Goal: Information Seeking & Learning: Learn about a topic

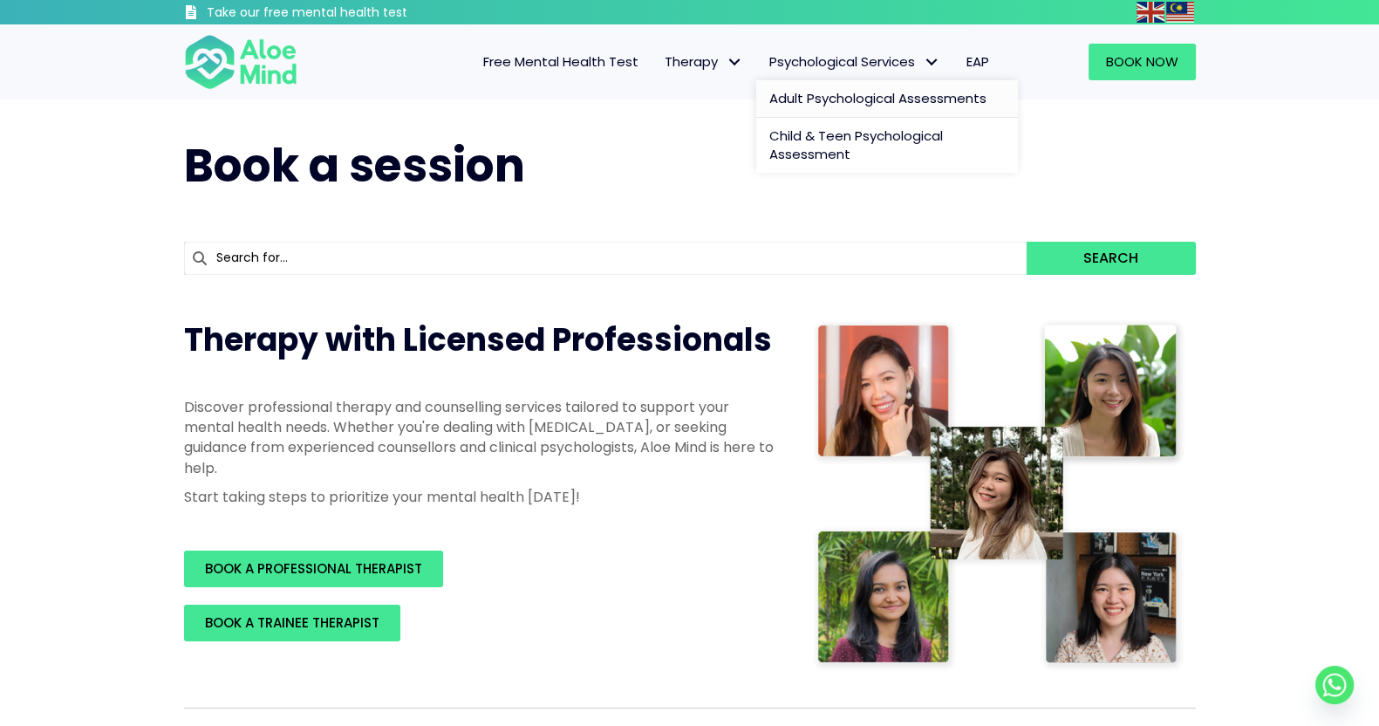
click at [848, 89] on span "Adult Psychological Assessments" at bounding box center [877, 98] width 217 height 18
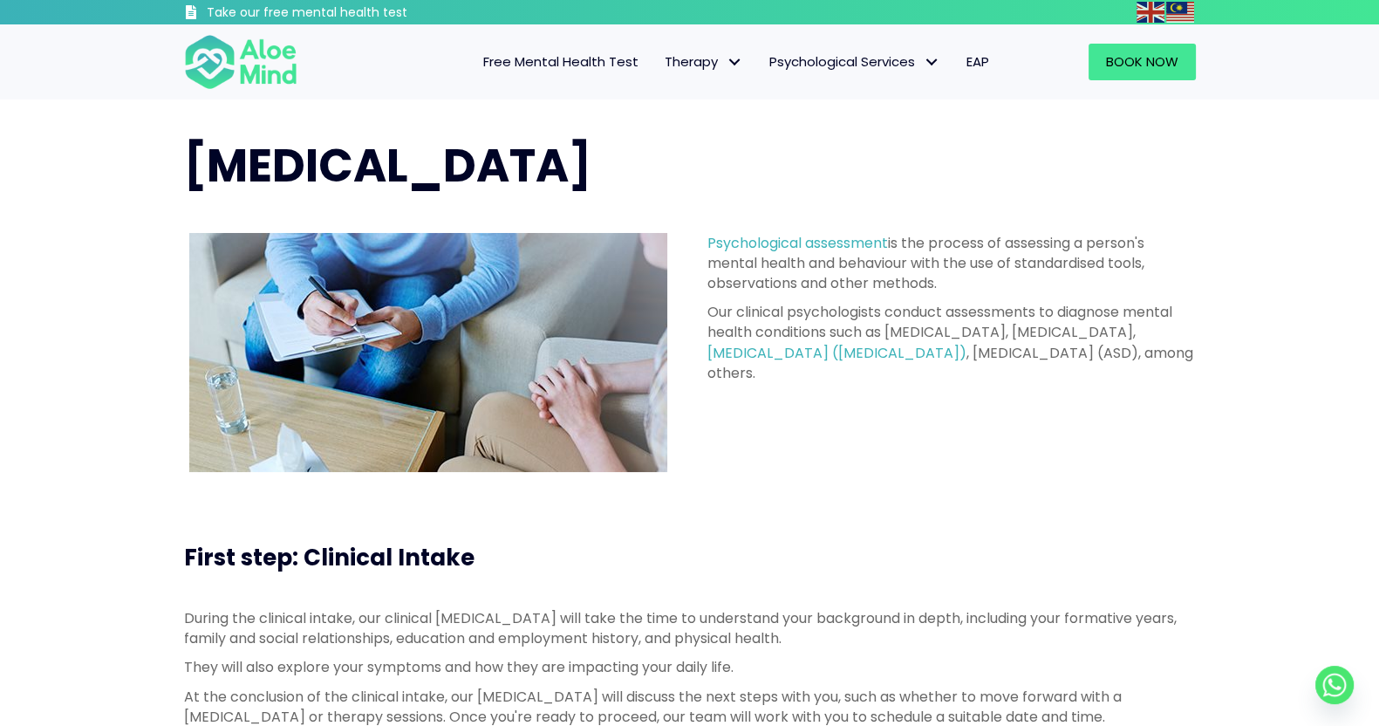
click at [1322, 185] on div "[MEDICAL_DATA] [MEDICAL_DATA] is the process of assessing a person's mental hea…" at bounding box center [689, 302] width 1379 height 407
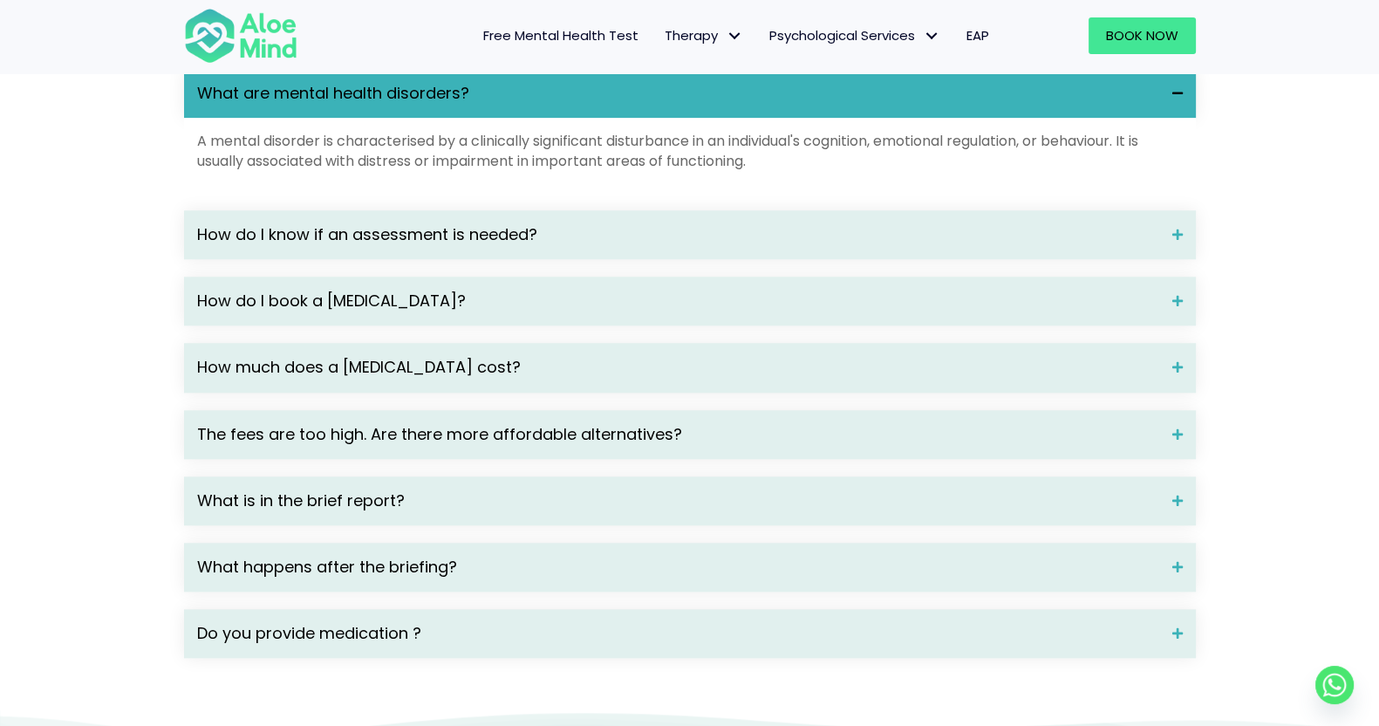
scroll to position [2399, 0]
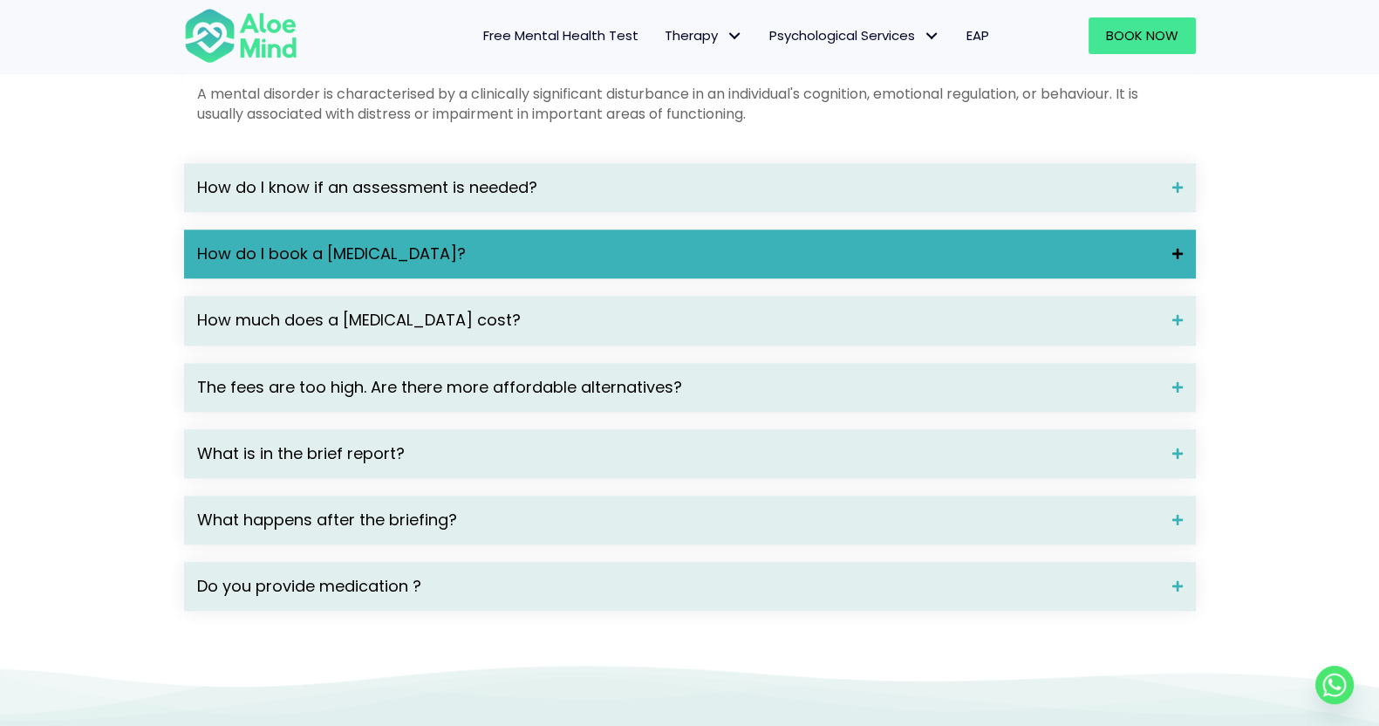
click at [324, 265] on span "How do I book a [MEDICAL_DATA]?" at bounding box center [678, 254] width 962 height 23
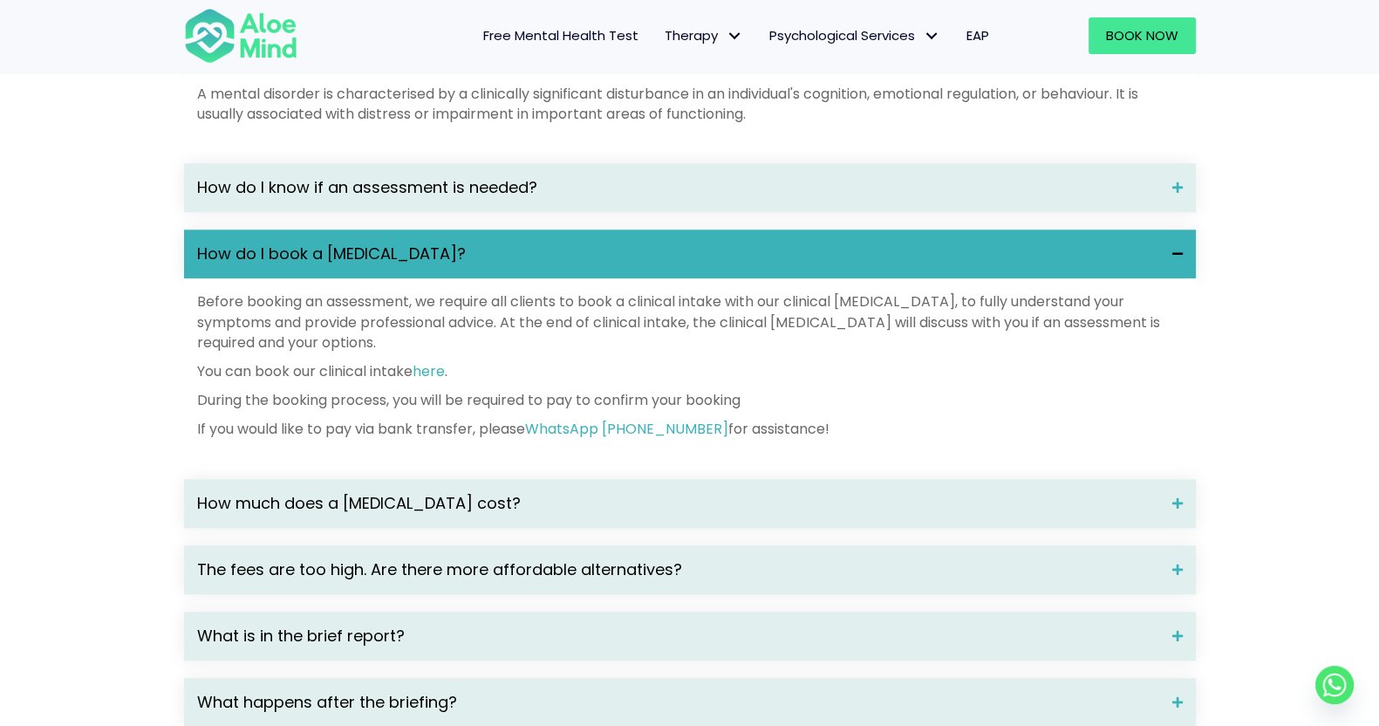
click at [324, 265] on span "How do I book a [MEDICAL_DATA]?" at bounding box center [678, 254] width 962 height 23
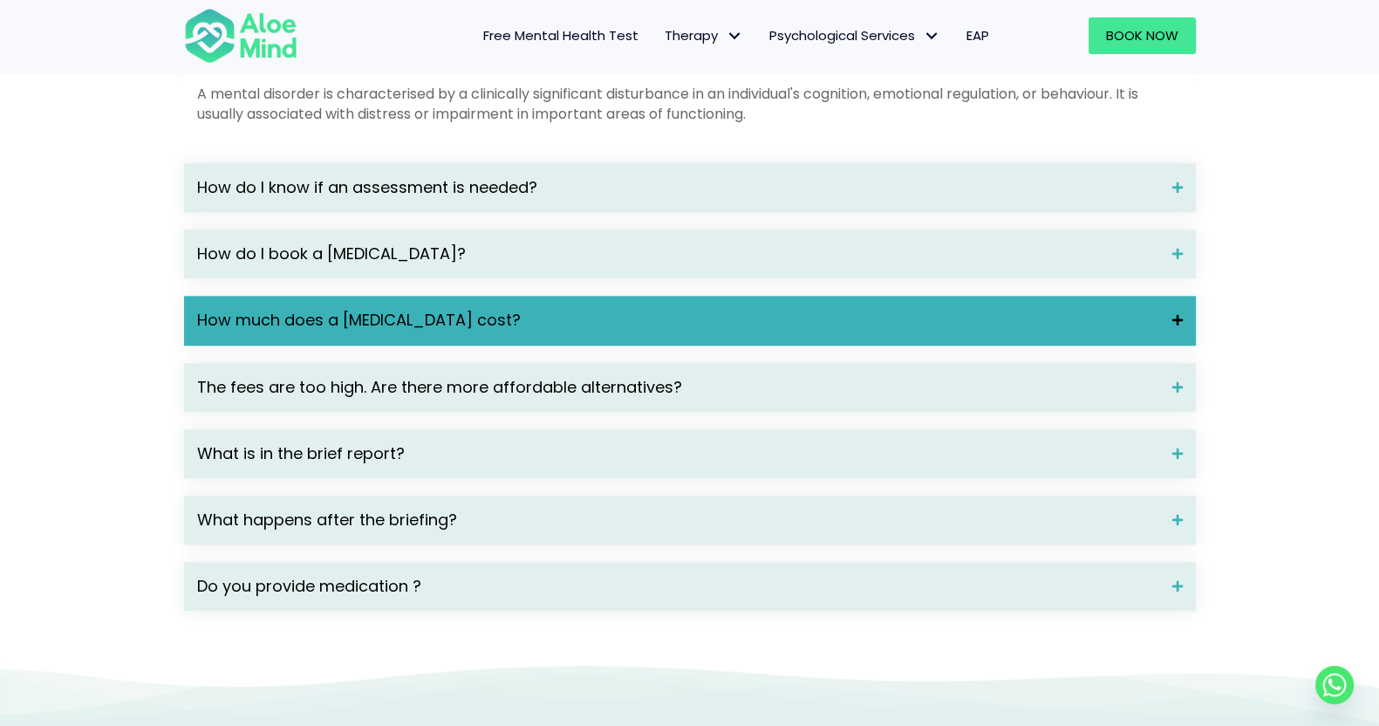
click at [320, 345] on div "How much does a [MEDICAL_DATA] cost?" at bounding box center [690, 320] width 1012 height 49
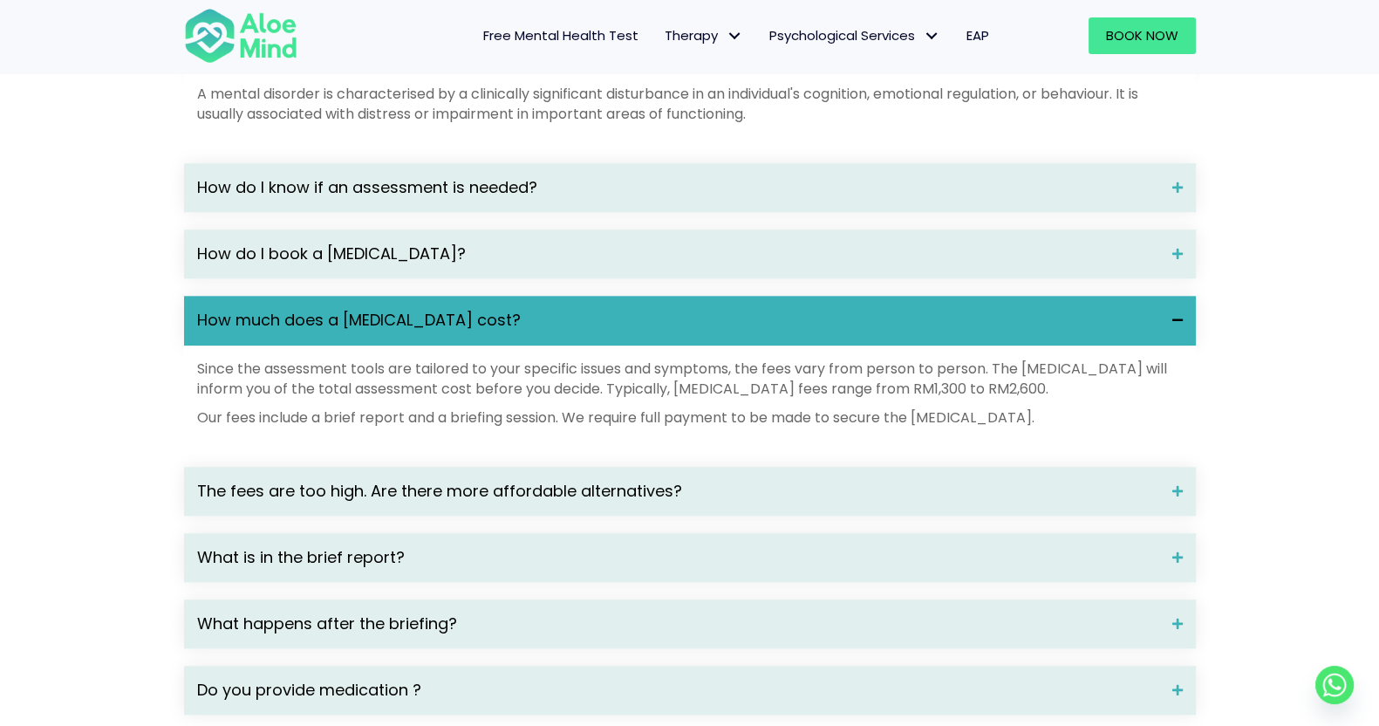
click at [361, 331] on span "How much does a [MEDICAL_DATA] cost?" at bounding box center [678, 320] width 962 height 23
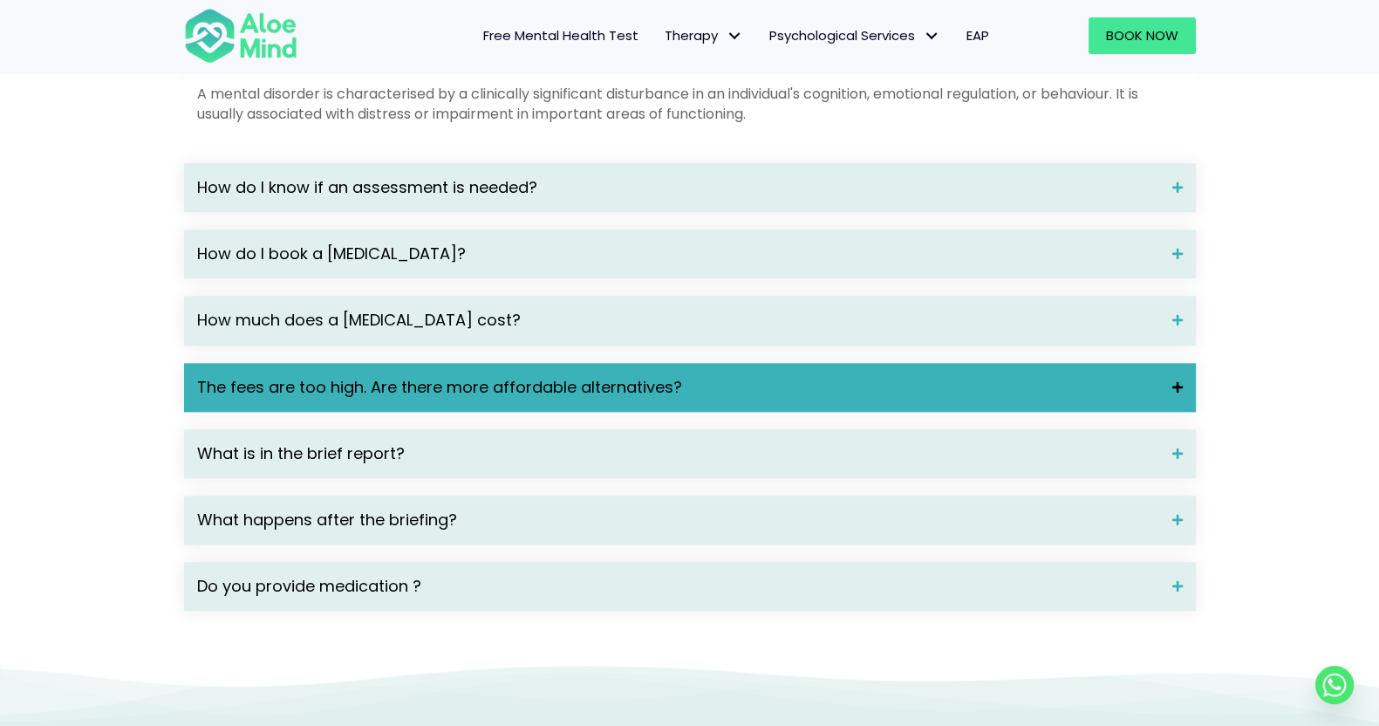
click at [363, 399] on span "The fees are too high. Are there more affordable alternatives?" at bounding box center [678, 387] width 962 height 23
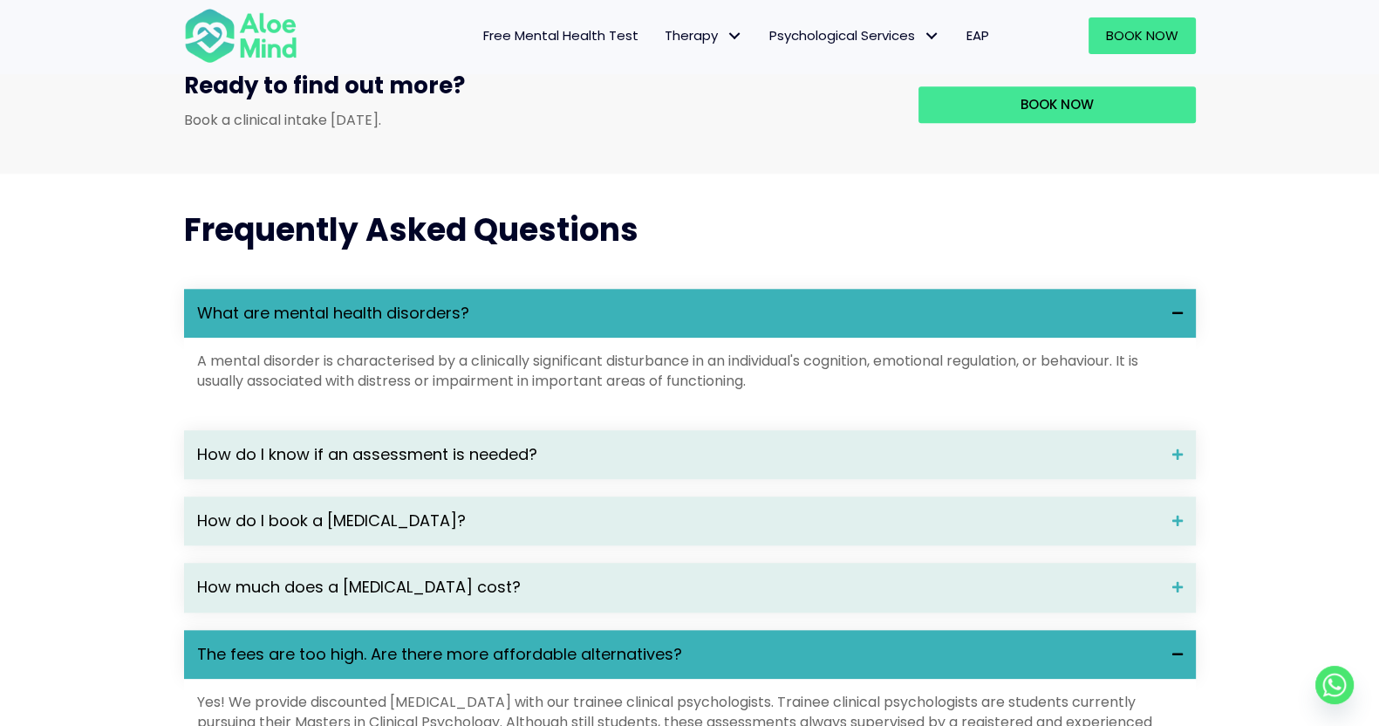
scroll to position [2181, 0]
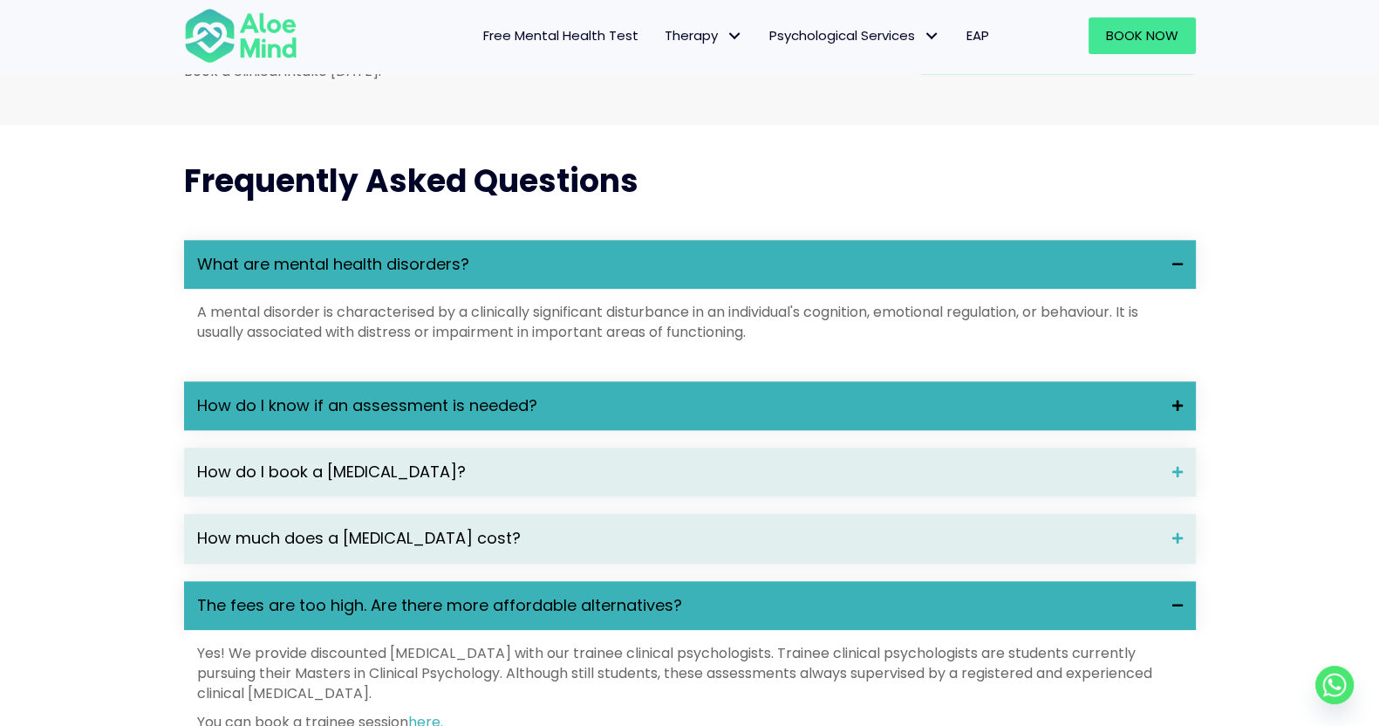
click at [594, 417] on span "How do I know if an assessment is needed?" at bounding box center [678, 405] width 962 height 23
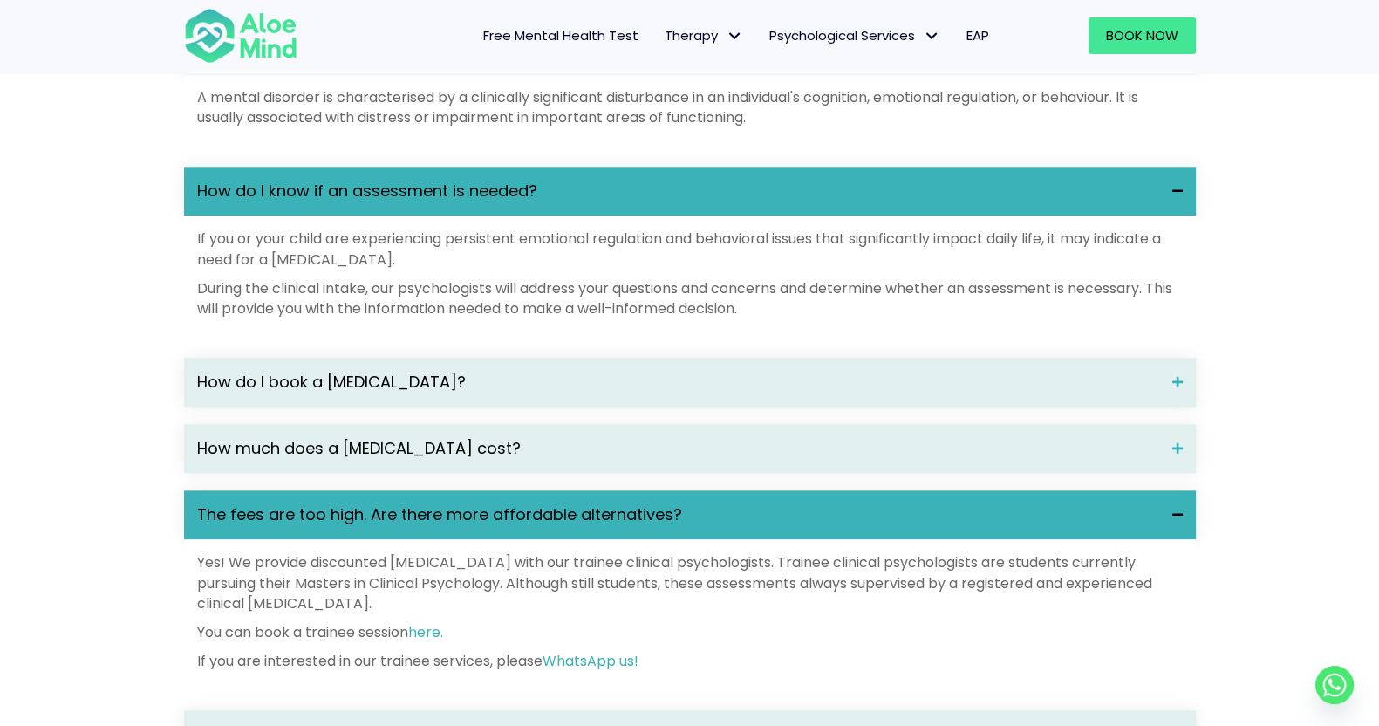
scroll to position [2399, 0]
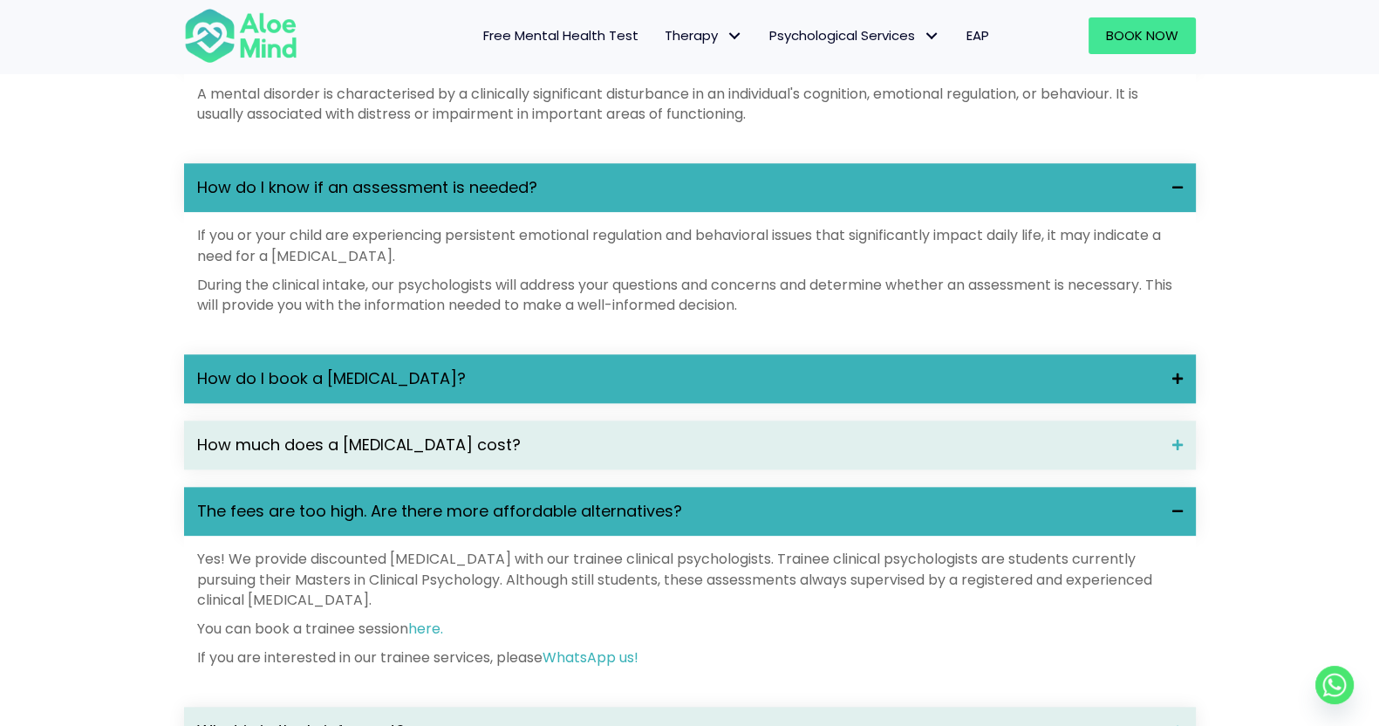
click at [663, 390] on span "How do I book a [MEDICAL_DATA]?" at bounding box center [678, 378] width 962 height 23
